Goal: Find specific page/section: Find specific page/section

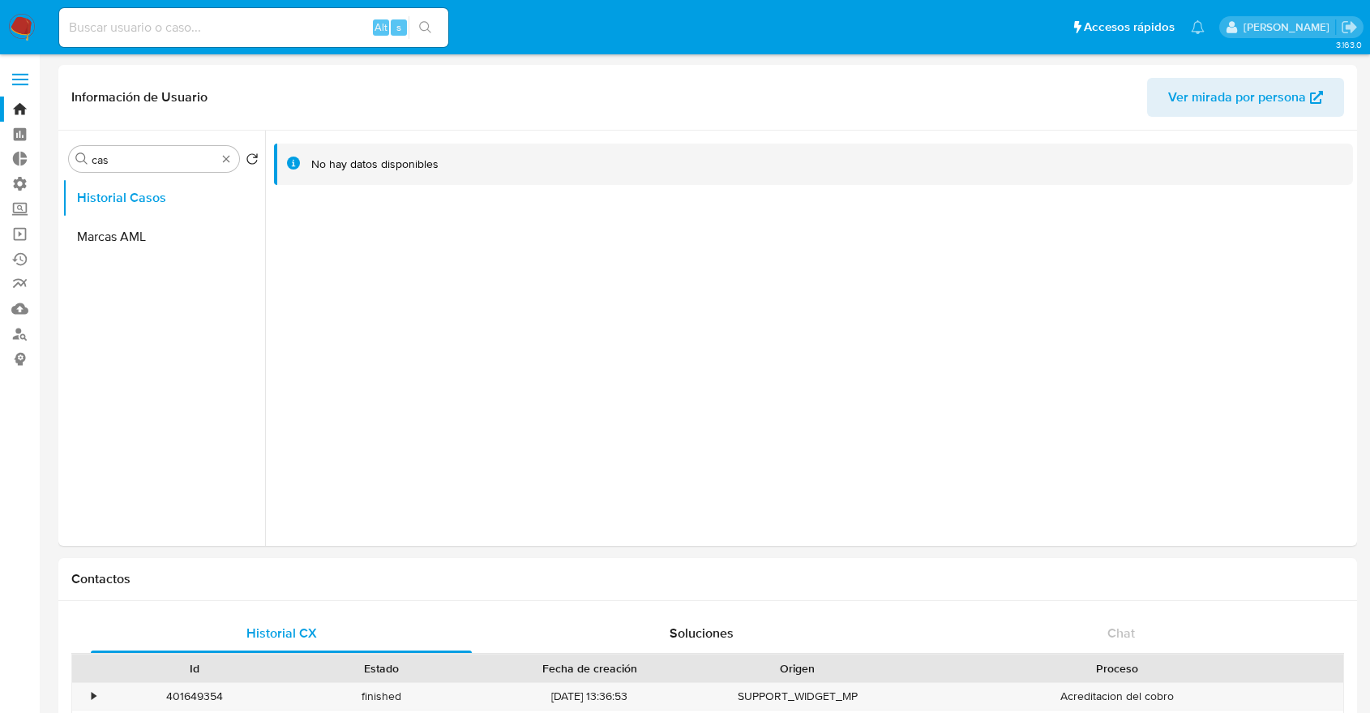
select select "10"
click at [120, 28] on input at bounding box center [253, 27] width 389 height 21
paste input "2150951948"
type input "2150951948"
click at [428, 21] on icon "search-icon" at bounding box center [425, 27] width 13 height 13
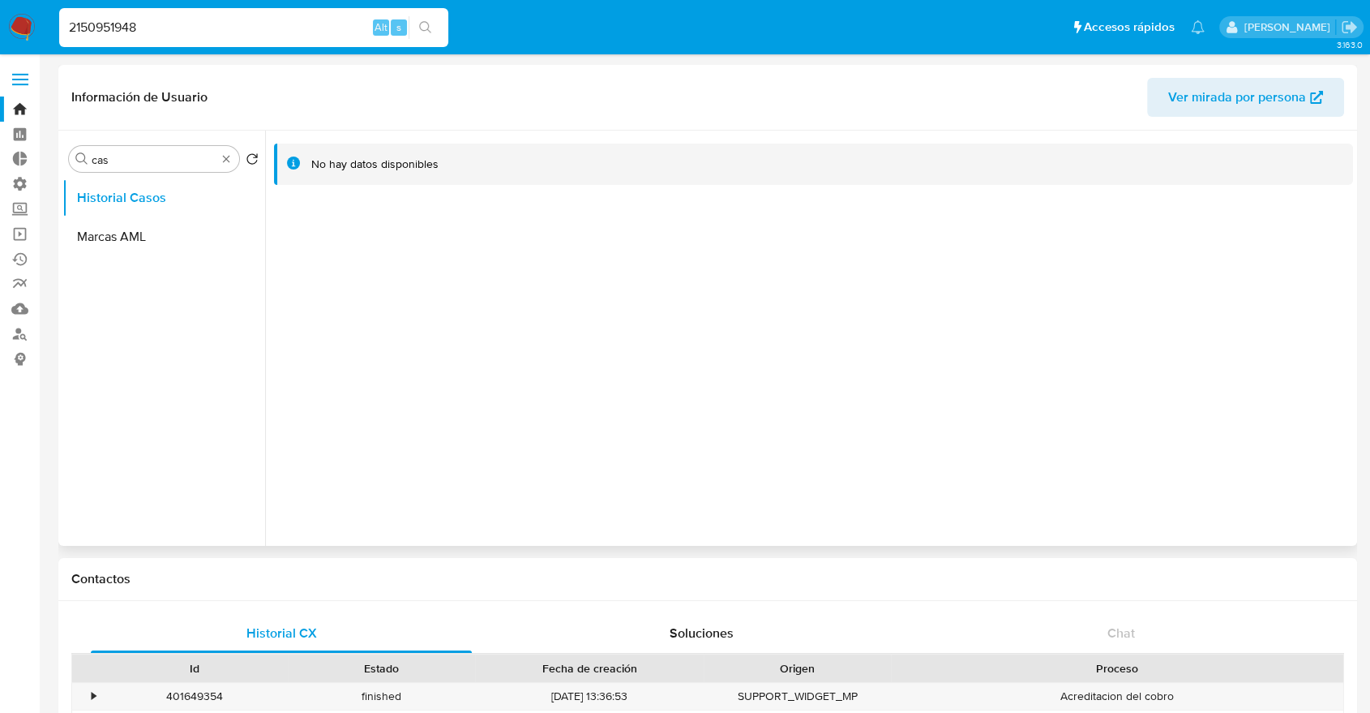
click at [459, 266] on div at bounding box center [809, 338] width 1088 height 415
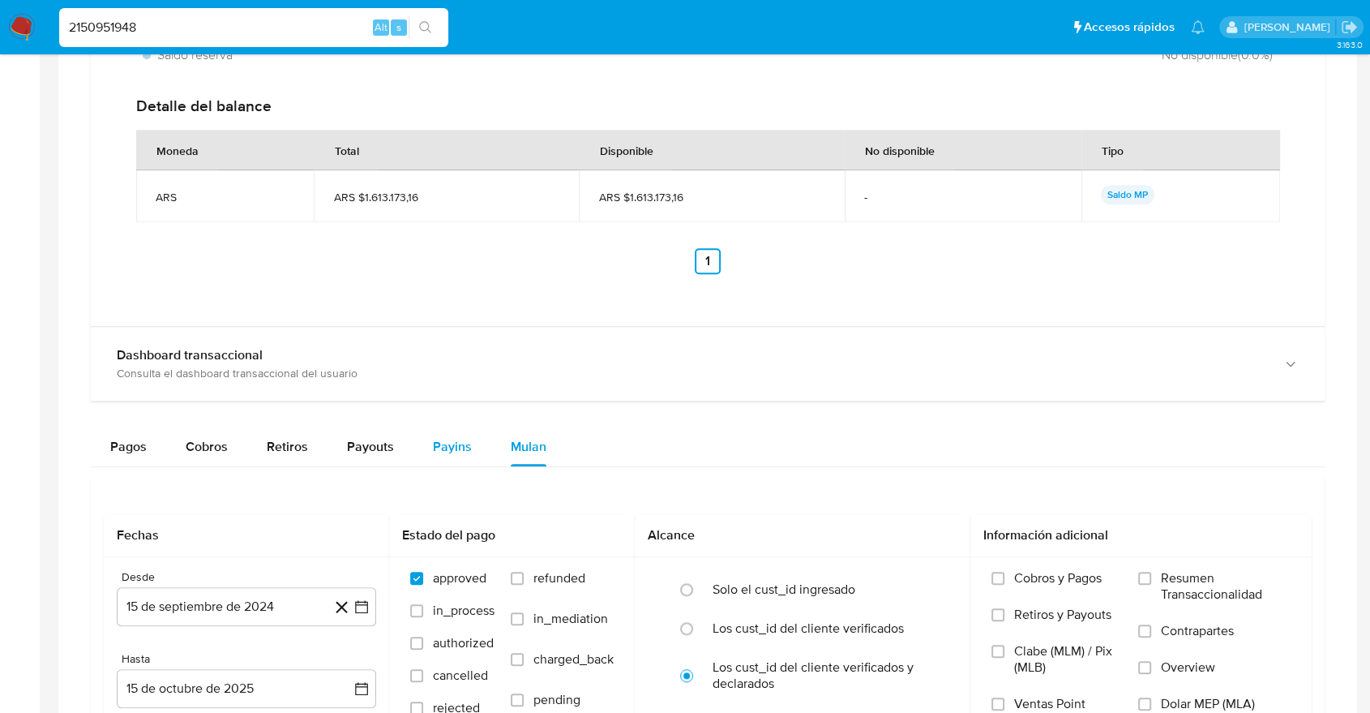
scroll to position [1377, 0]
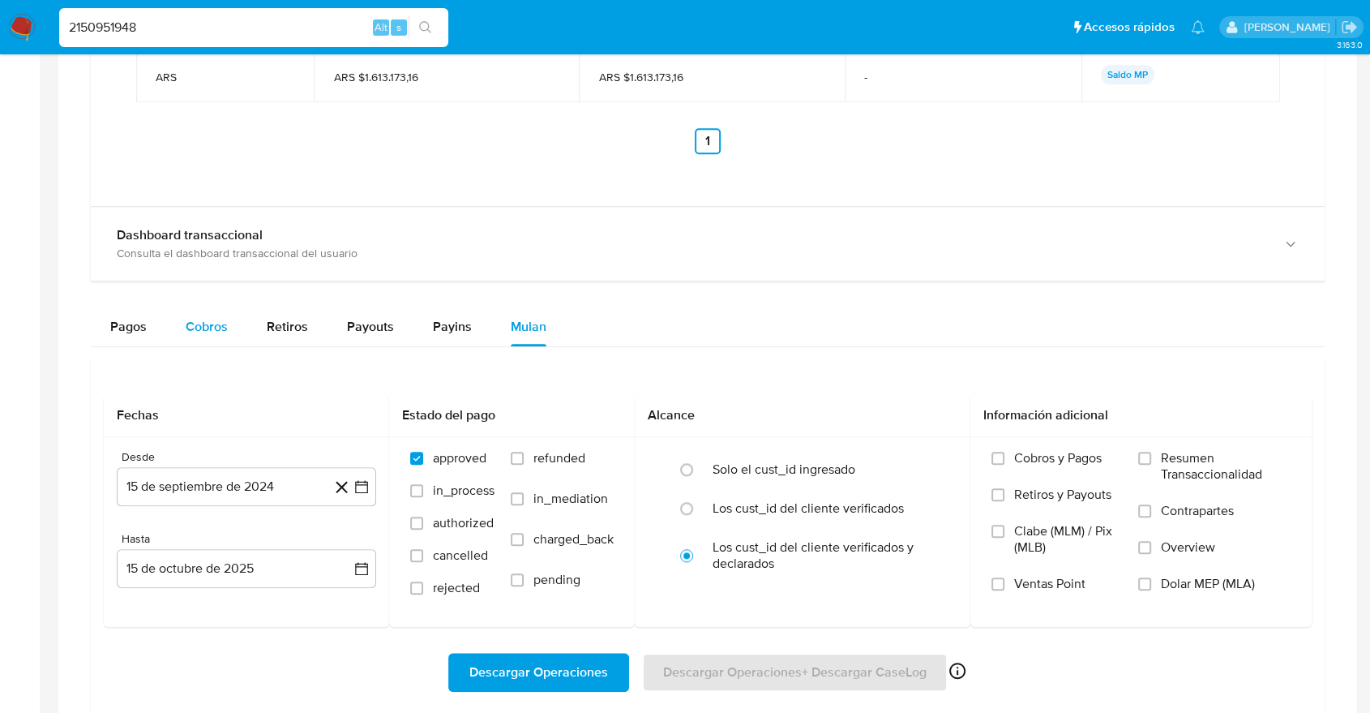
click at [170, 328] on button "Cobros" at bounding box center [206, 326] width 81 height 39
select select "10"
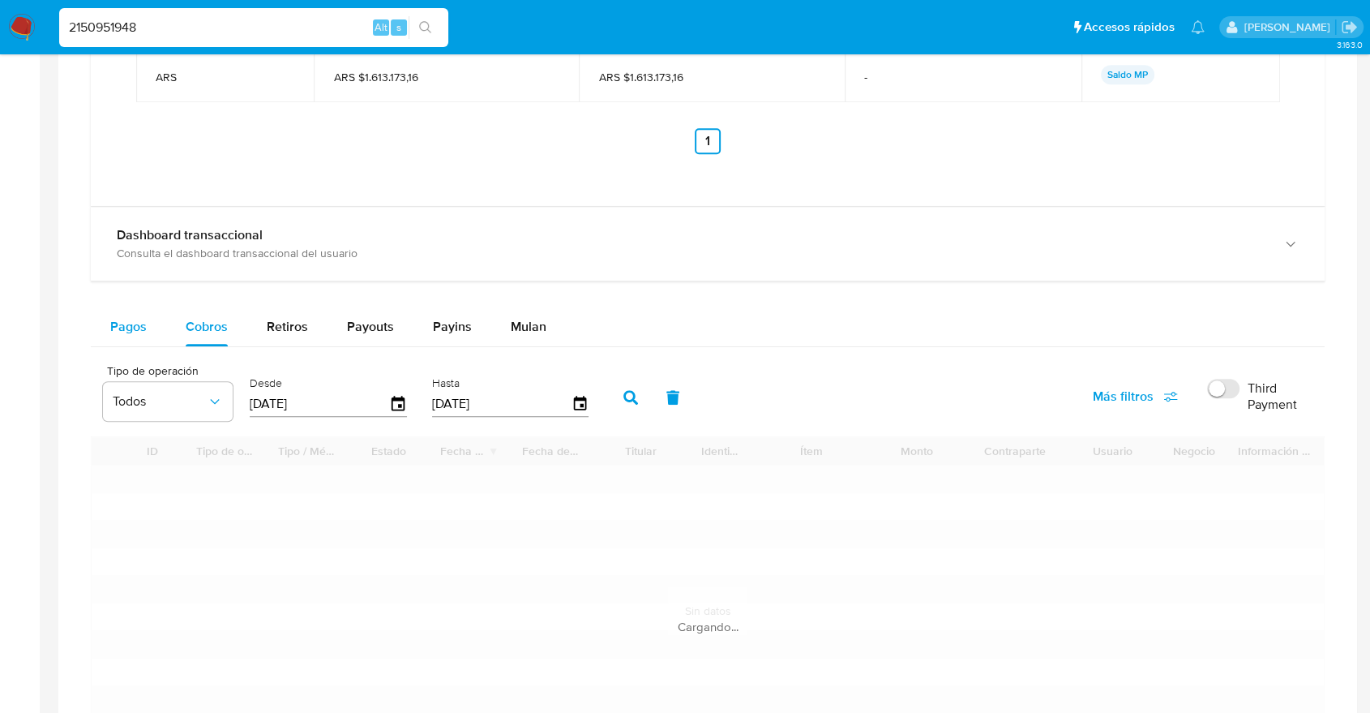
click at [122, 332] on span "Pagos" at bounding box center [128, 326] width 36 height 19
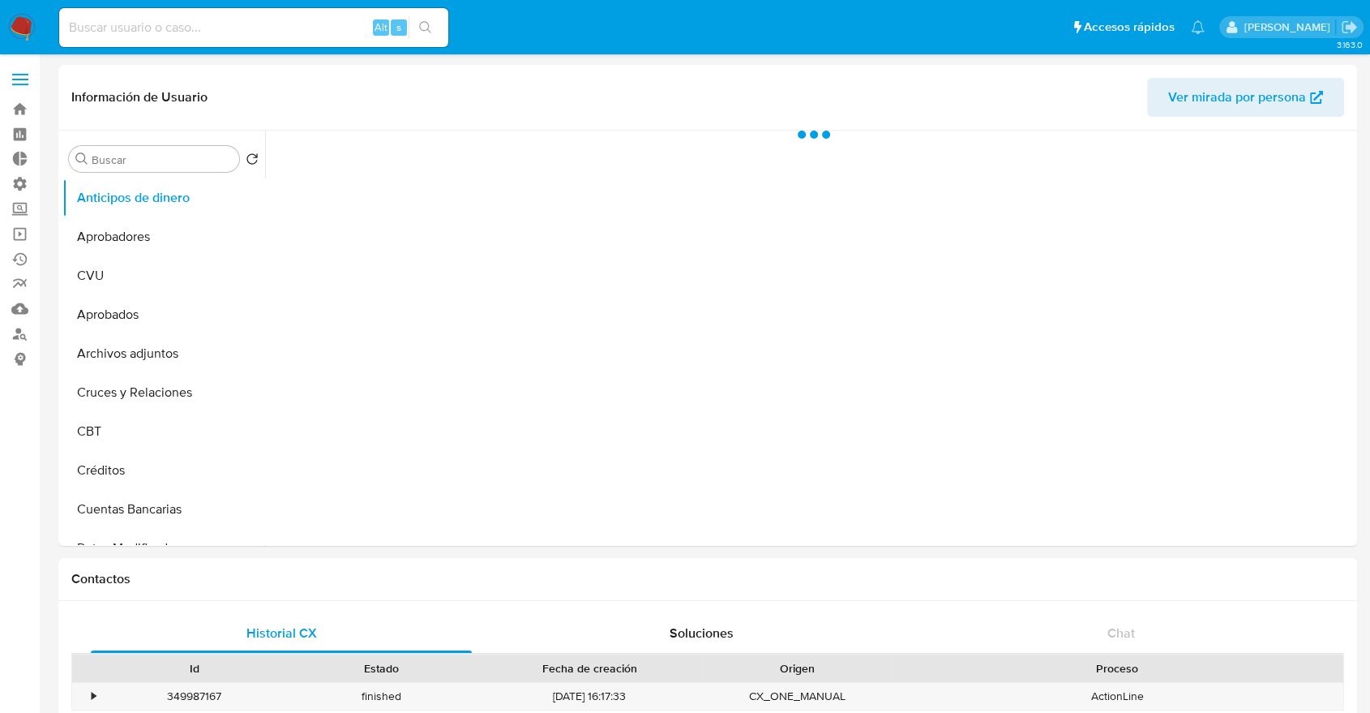
select select "10"
